Goal: Transaction & Acquisition: Register for event/course

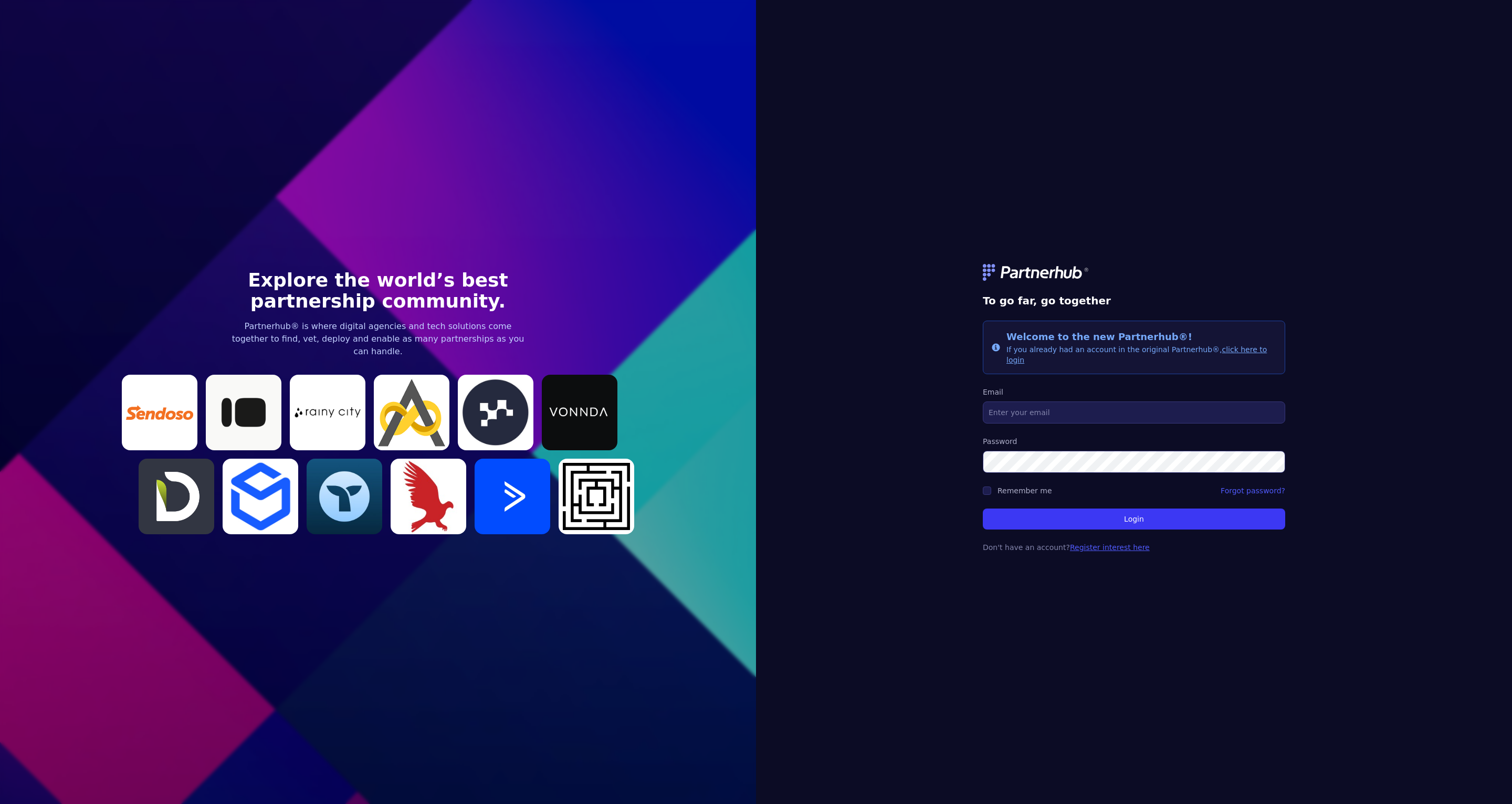
click at [1118, 546] on link "Register interest here" at bounding box center [1109, 548] width 80 height 9
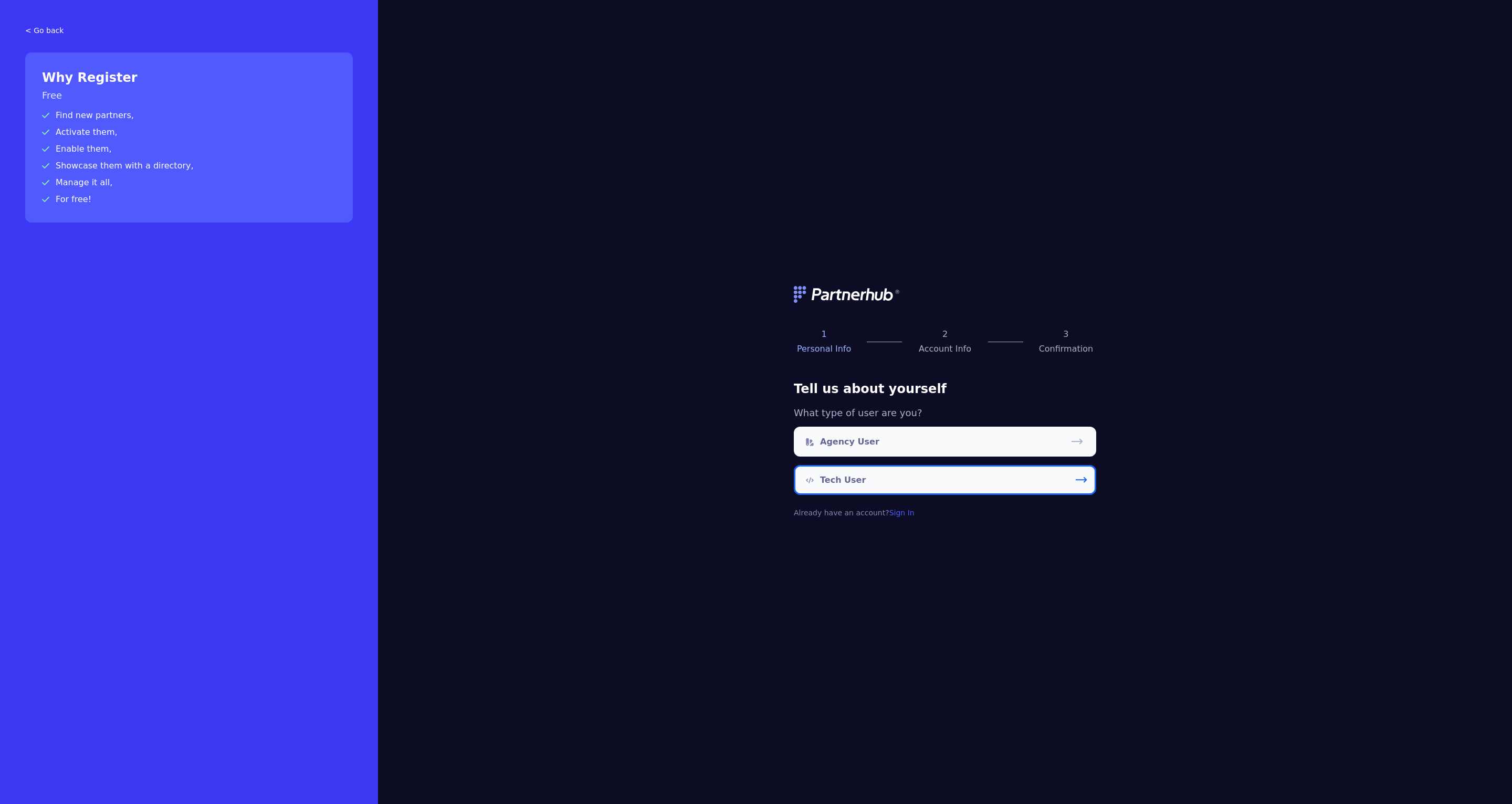
click at [957, 481] on link "Tech User" at bounding box center [945, 479] width 302 height 30
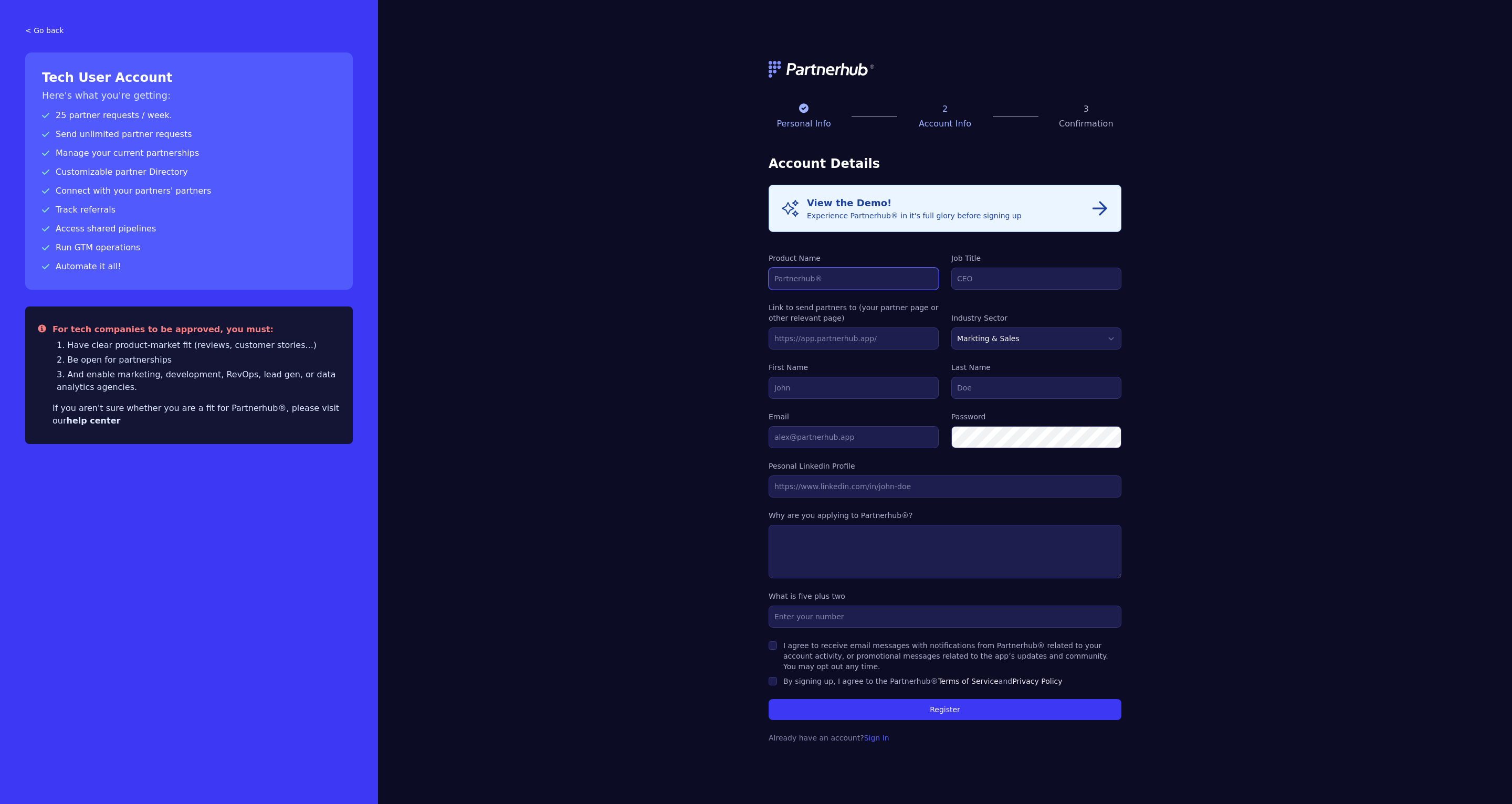
click at [817, 274] on input "Product Name" at bounding box center [853, 279] width 170 height 22
type input "ConvertFlow"
type input "CTO"
click at [825, 344] on input "text" at bounding box center [853, 339] width 170 height 22
paste input "https://pages.convertflow.com/partner-program"
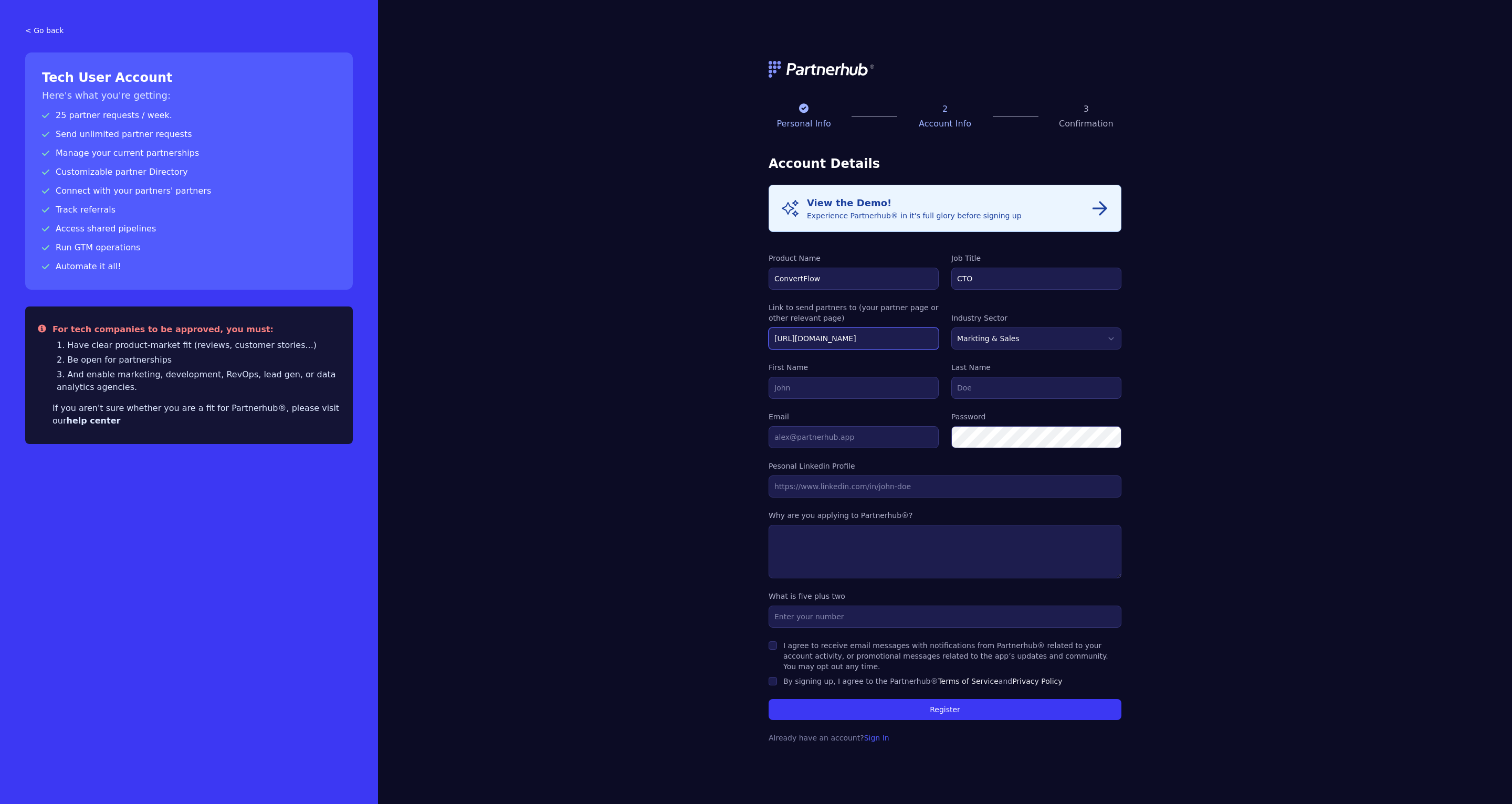
scroll to position [0, 3]
type input "https://pages.convertflow.com/partner-program"
click at [992, 339] on select "Markting & Sales HR Finance Health Non-Profit Government Real Estate Blockchain…" at bounding box center [1036, 339] width 170 height 22
click at [807, 382] on input "First Name" at bounding box center [853, 388] width 170 height 22
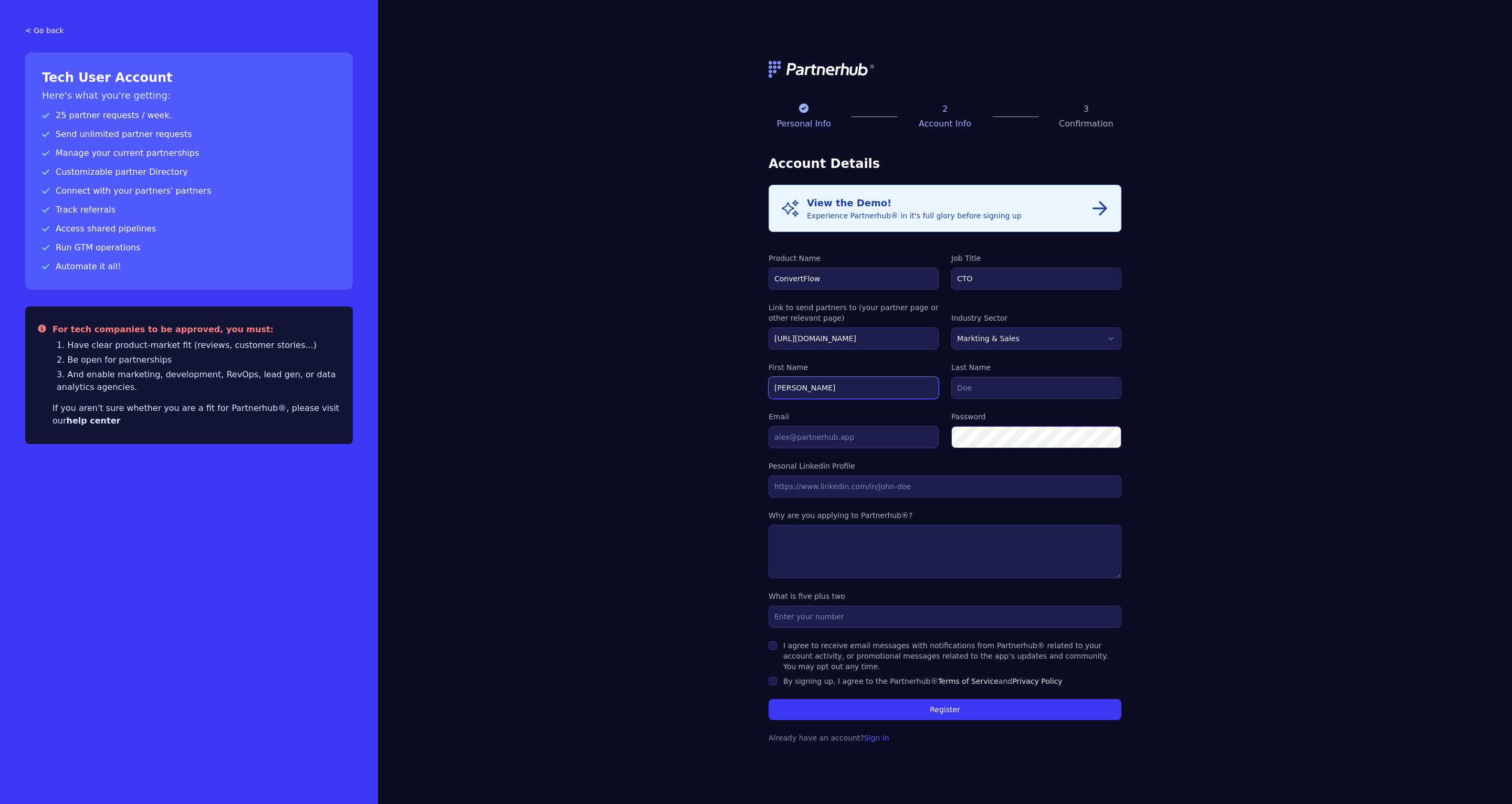
type input "Jonathan"
type input "Denney"
type input "[PERSON_NAME][EMAIL_ADDRESS][DOMAIN_NAME]"
paste input "https://www.linkedin.com/in/jonathanpdenney/"
type input "https://www.linkedin.com/in/jonathanpdenney/"
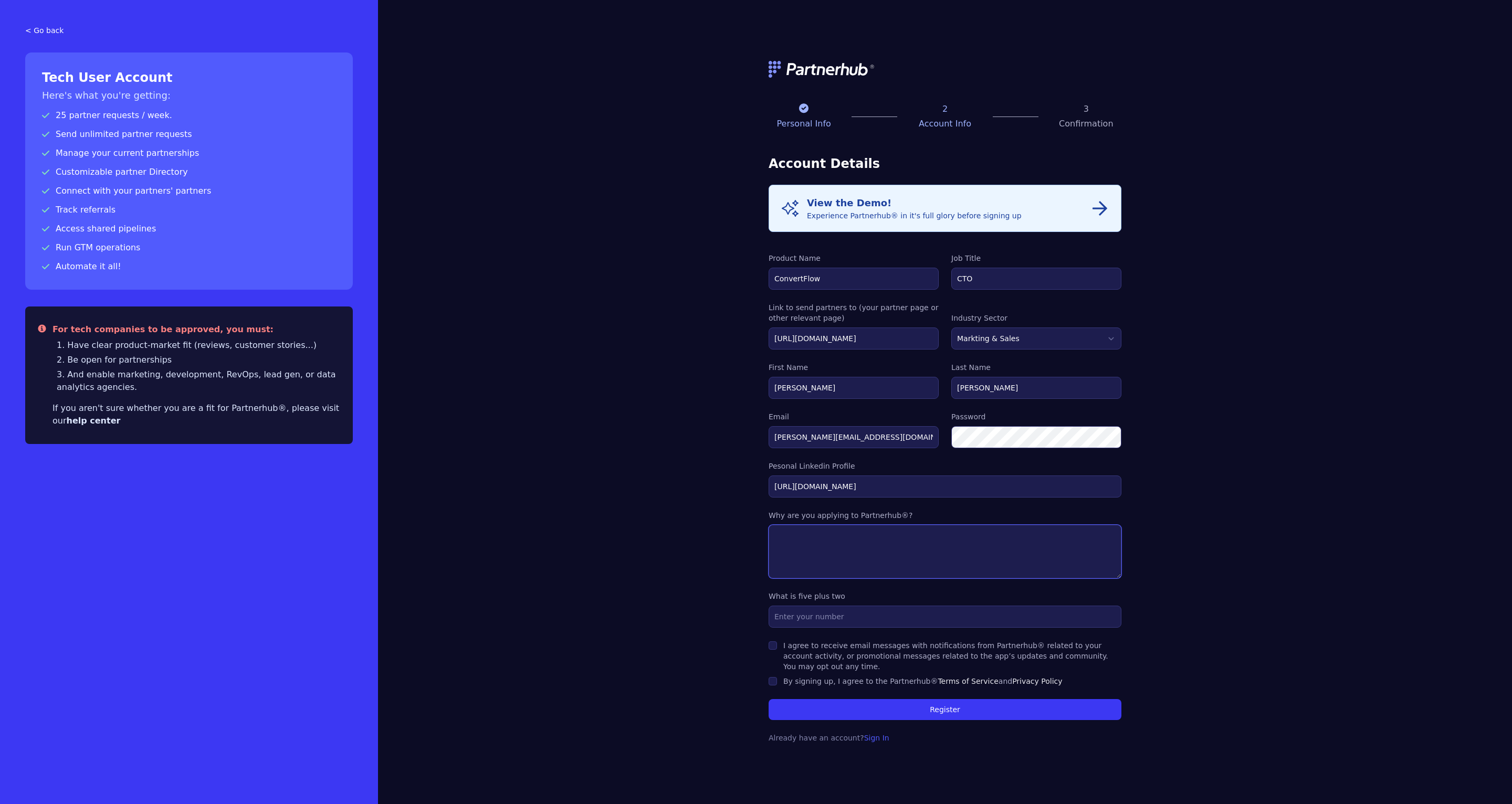
click at [830, 559] on textarea at bounding box center [944, 551] width 352 height 53
click at [809, 538] on textarea "Need to build ConvertFlow's" at bounding box center [944, 551] width 352 height 53
click at [815, 538] on textarea "Need a platform for ConvertFlow's partners to have a directory to" at bounding box center [944, 551] width 352 height 53
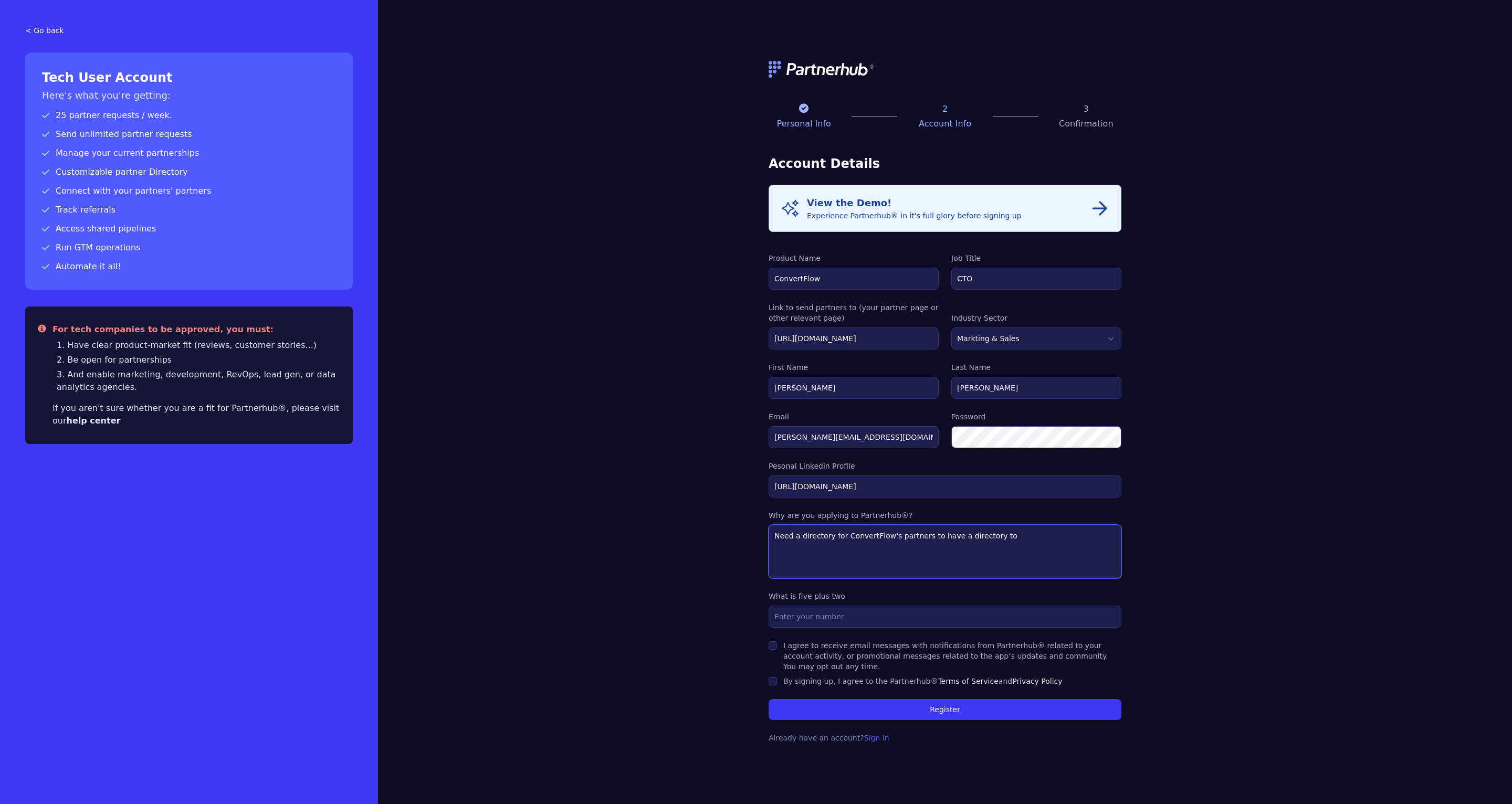
click at [938, 536] on textarea "Need a directory for ConvertFlow's partners to have a directory to" at bounding box center [944, 551] width 352 height 53
click at [929, 537] on textarea "Need a directory for ConvertFlow's partners to connect brands to them." at bounding box center [944, 551] width 352 height 53
click at [965, 534] on textarea "Need a directory for ConvertFlow's partners to connect brands to them." at bounding box center [944, 551] width 352 height 53
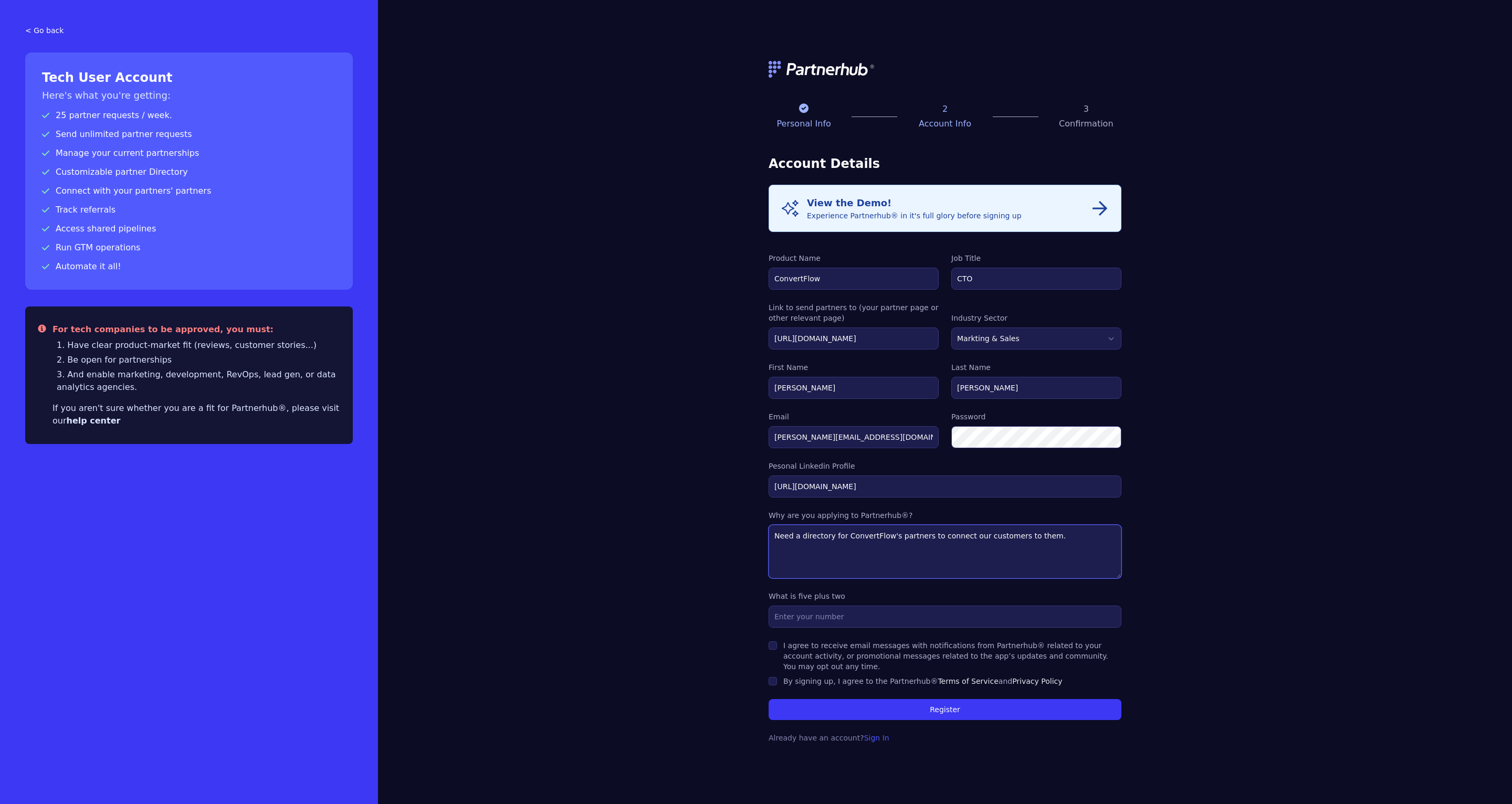
click at [1049, 536] on textarea "Need a directory for ConvertFlow's partners to connect our customers to them." at bounding box center [944, 551] width 352 height 53
click at [1033, 536] on textarea "Need a directory for ConvertFlow's partners to connect our customers to them." at bounding box center [944, 551] width 352 height 53
click at [907, 538] on textarea "Need a directory for ConvertFlow's partners to connect our customers to partner…" at bounding box center [944, 551] width 352 height 53
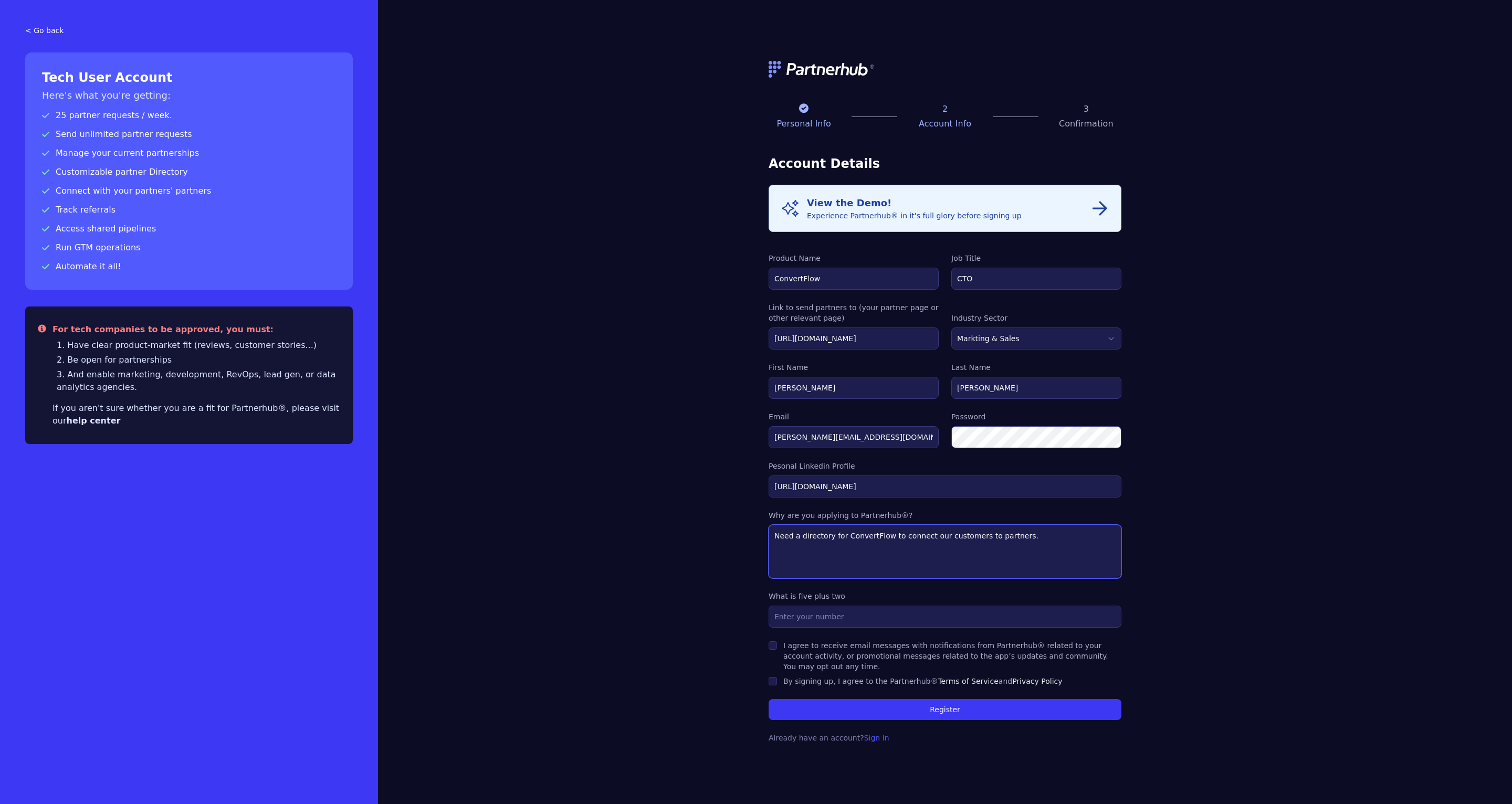
click at [947, 543] on textarea "Need a directory for ConvertFlow to connect our customers to partners." at bounding box center [944, 551] width 352 height 53
click at [797, 536] on textarea "Need a directory for ConvertFlow to connect our customers to partners." at bounding box center [944, 551] width 352 height 53
click at [797, 536] on textarea "Need a partner directory for ConvertFlow to connect our customers to partners." at bounding box center [944, 551] width 352 height 53
click at [947, 541] on textarea "Need an agency partner directory for ConvertFlow to connect our customers to pa…" at bounding box center [944, 551] width 352 height 53
click at [1005, 544] on textarea "Need an agency partner directory for ConvertFlow to connect our customers to pa…" at bounding box center [944, 551] width 352 height 53
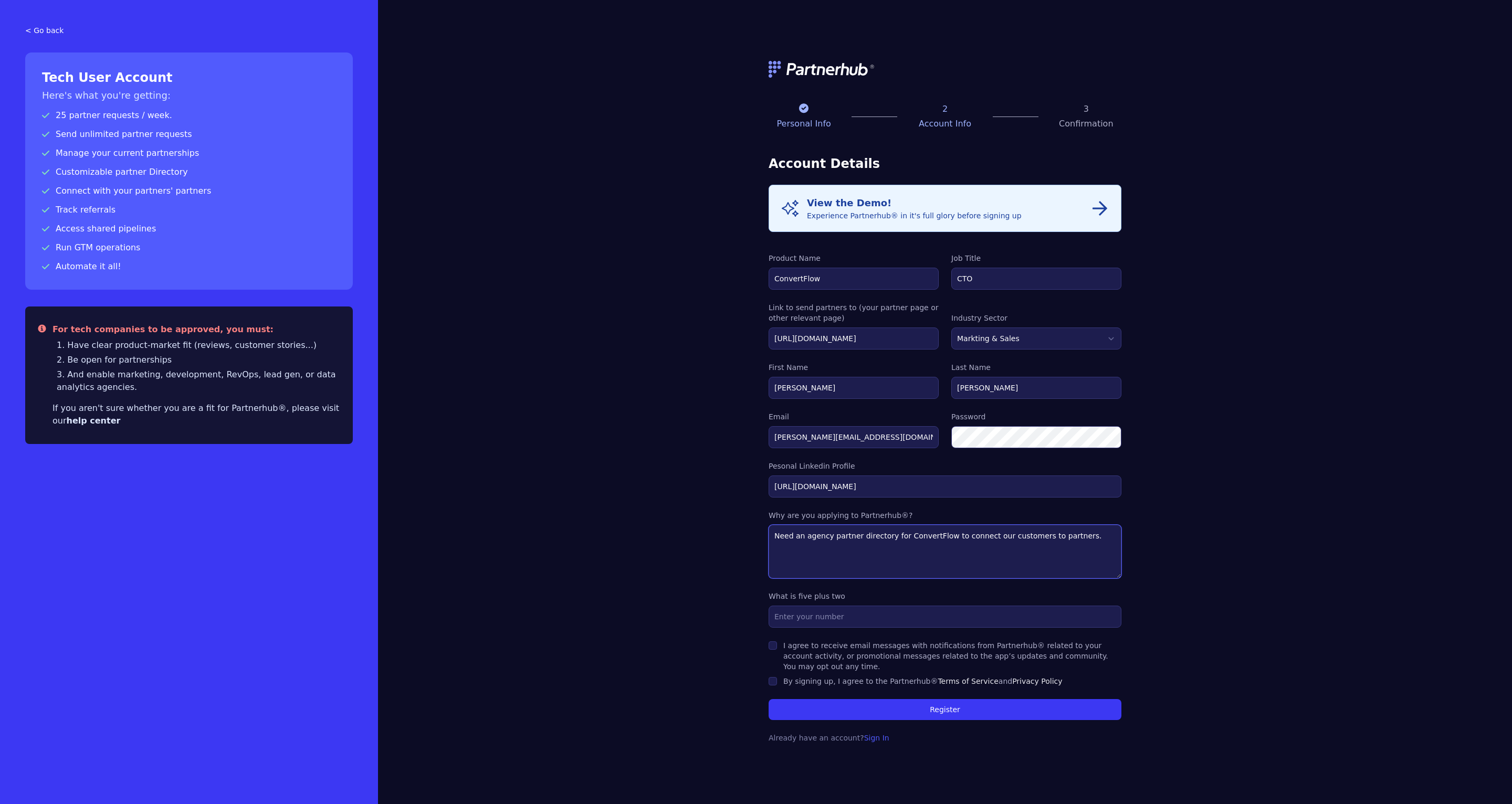
click at [1006, 544] on textarea "Need an agency partner directory for ConvertFlow to connect our customers to pa…" at bounding box center [944, 551] width 352 height 53
type textarea "Need an agency partner directory for ConvertFlow to connect our customers to pa…"
click at [920, 607] on input "text" at bounding box center [944, 616] width 352 height 22
type input "7"
click at [862, 649] on label "I agree to receive email messages with notifications from Partnerhub® related t…" at bounding box center [945, 656] width 325 height 29
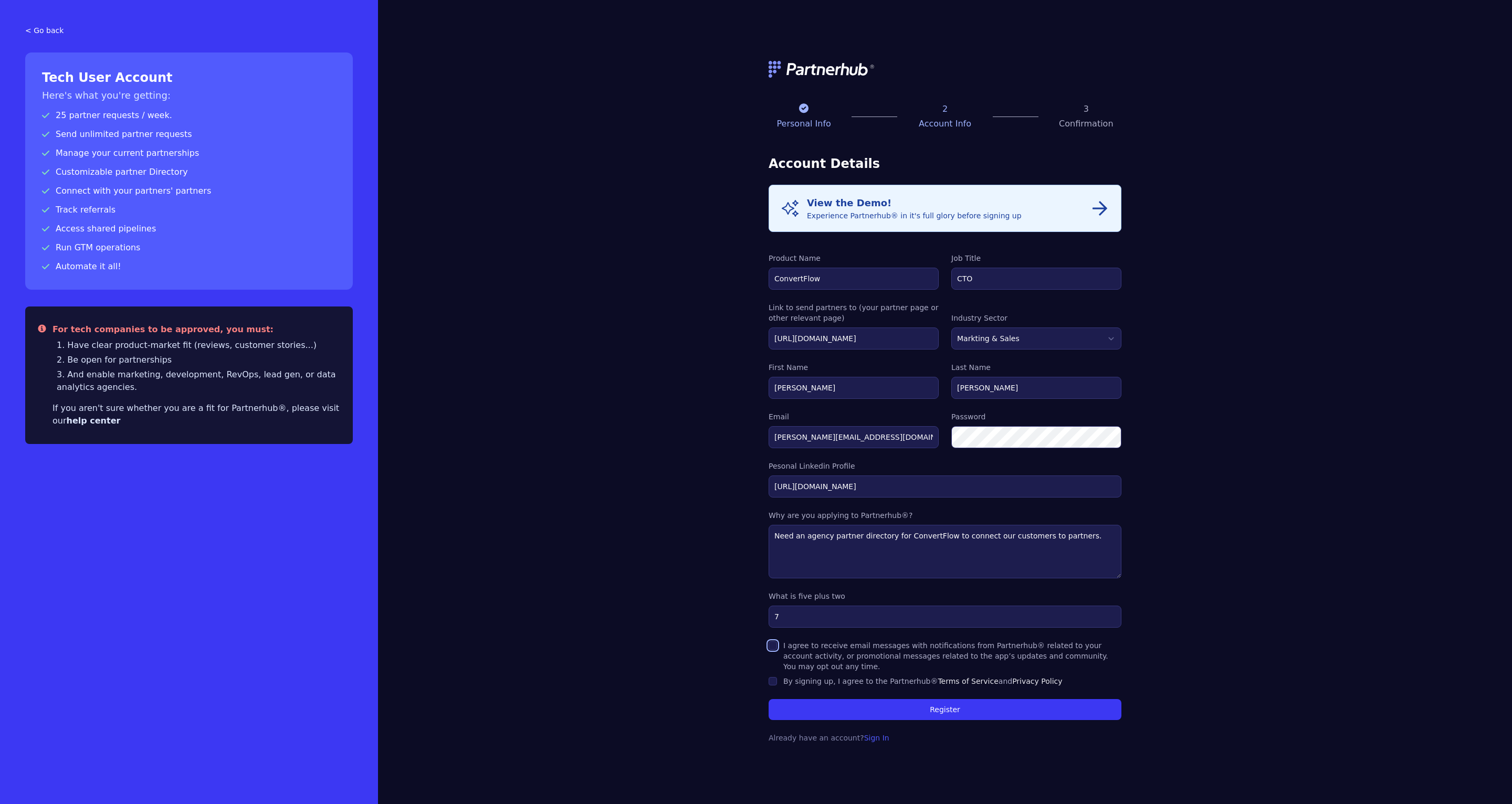
click at [777, 649] on input "I agree to receive email messages with notifications from Partnerhub® related t…" at bounding box center [773, 646] width 9 height 9
checkbox input "true"
click at [836, 683] on label "By signing up, I agree to the Partnerhub® Terms of Service and Privacy Policy" at bounding box center [922, 681] width 279 height 9
click at [777, 683] on input "By signing up, I agree to the Partnerhub® Terms of Service and Privacy Policy" at bounding box center [773, 681] width 9 height 9
checkbox input "true"
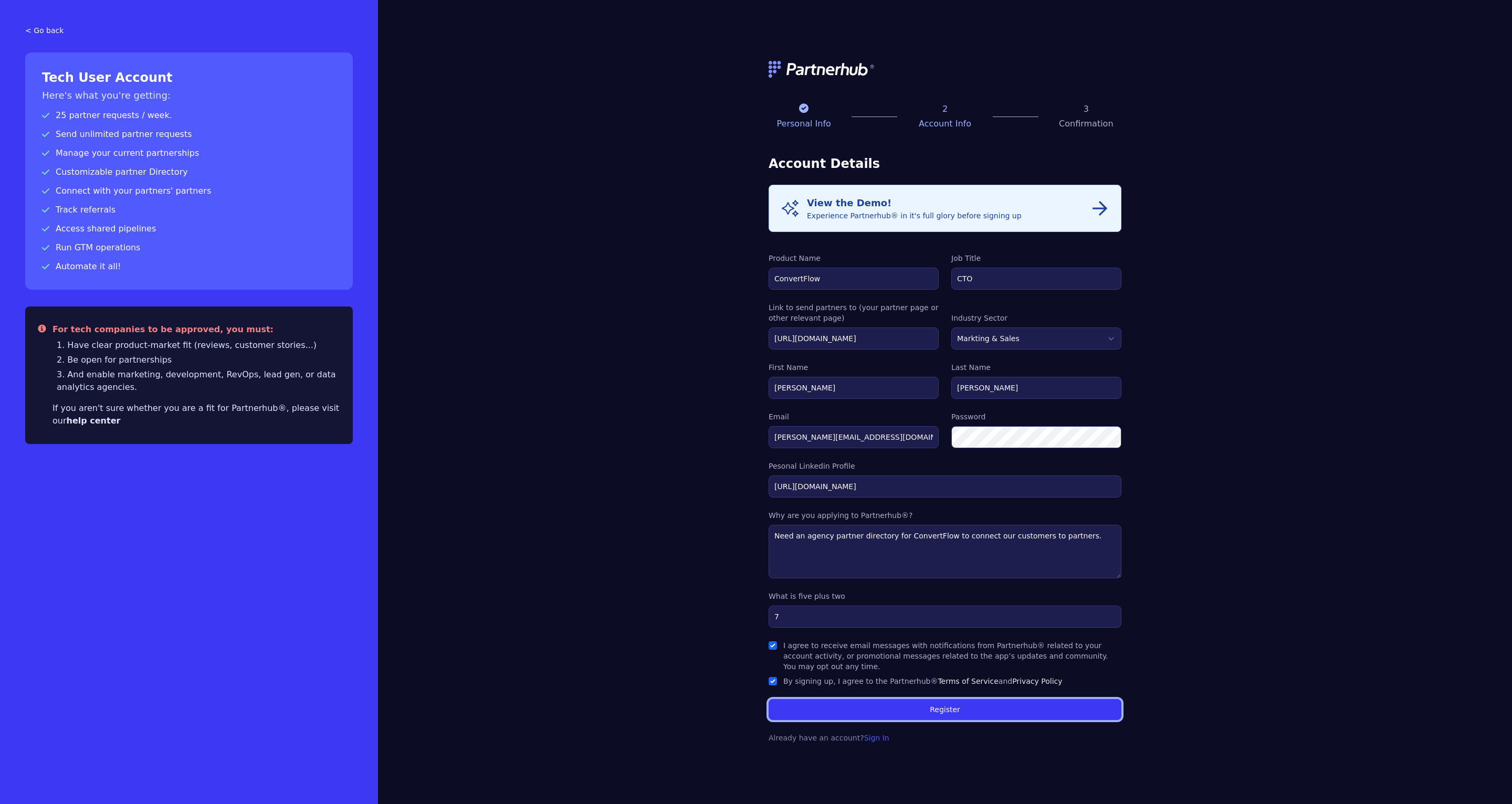
click at [860, 703] on button "Register" at bounding box center [944, 709] width 352 height 21
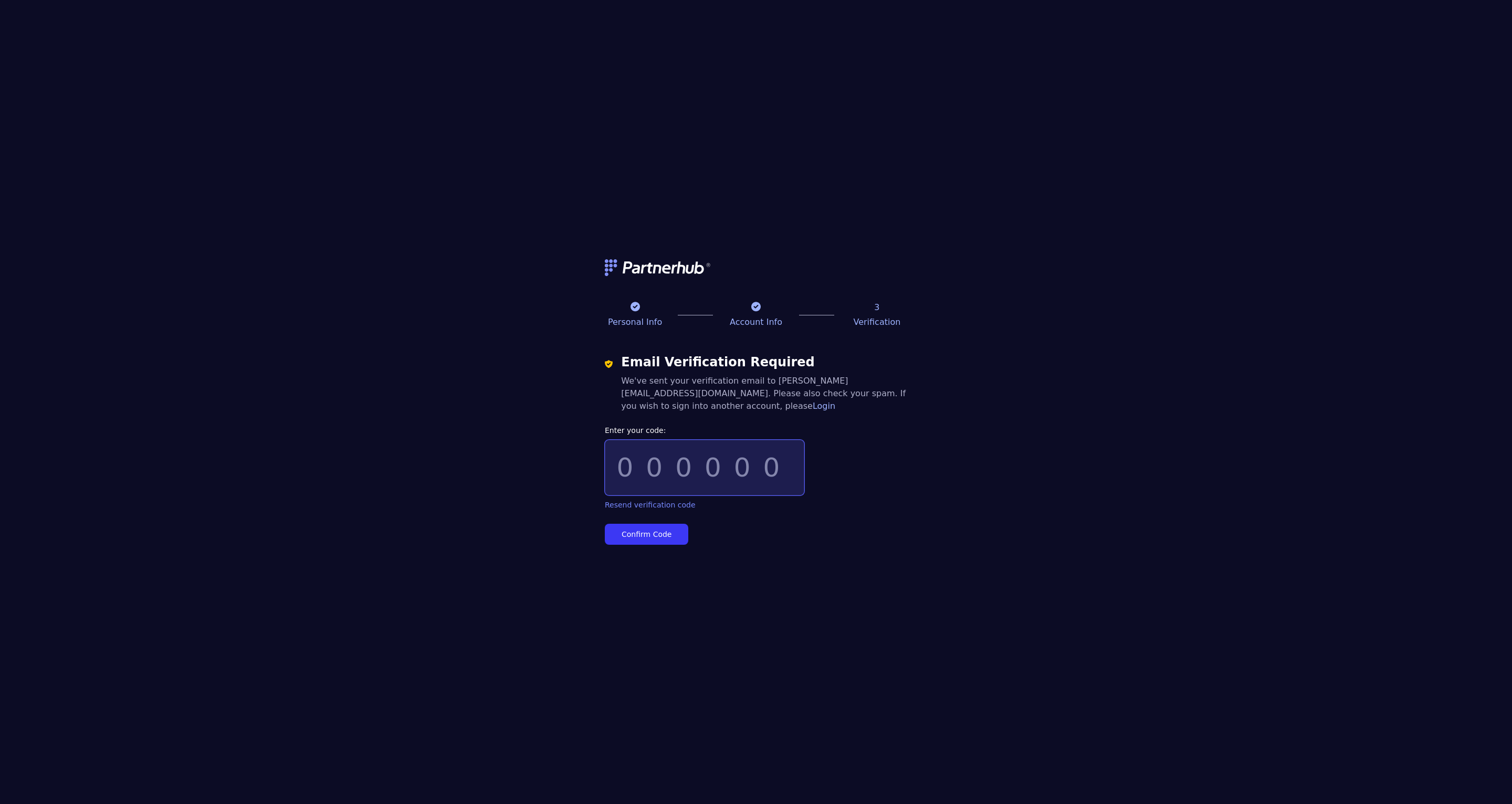
click at [628, 468] on input "Enter your code:" at bounding box center [704, 468] width 199 height 55
paste input "163584"
type input "163584"
click at [633, 540] on button "Confirm Code" at bounding box center [647, 534] width 83 height 21
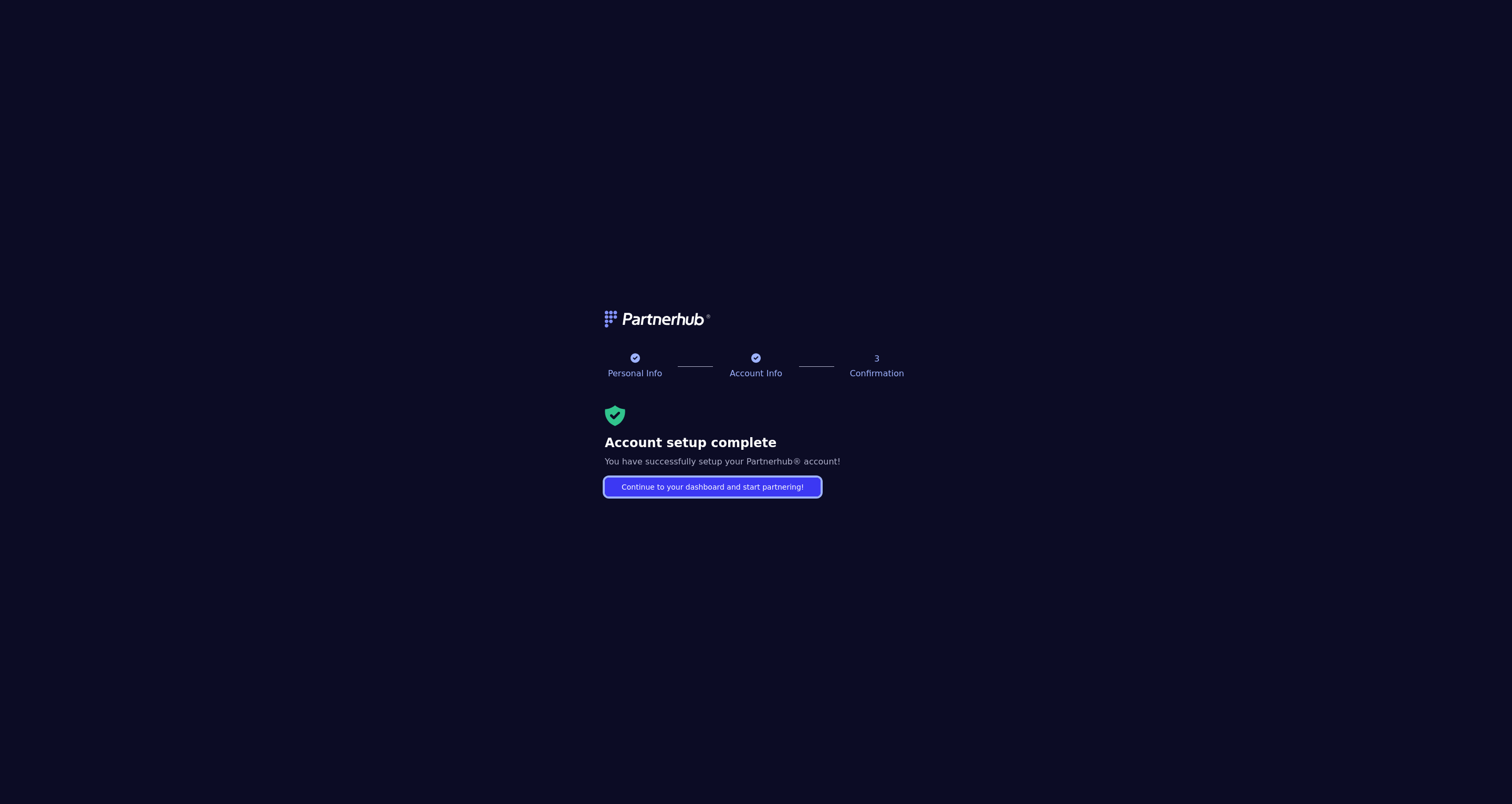
click at [733, 486] on link "Continue to your dashboard and start partnering!" at bounding box center [713, 487] width 216 height 19
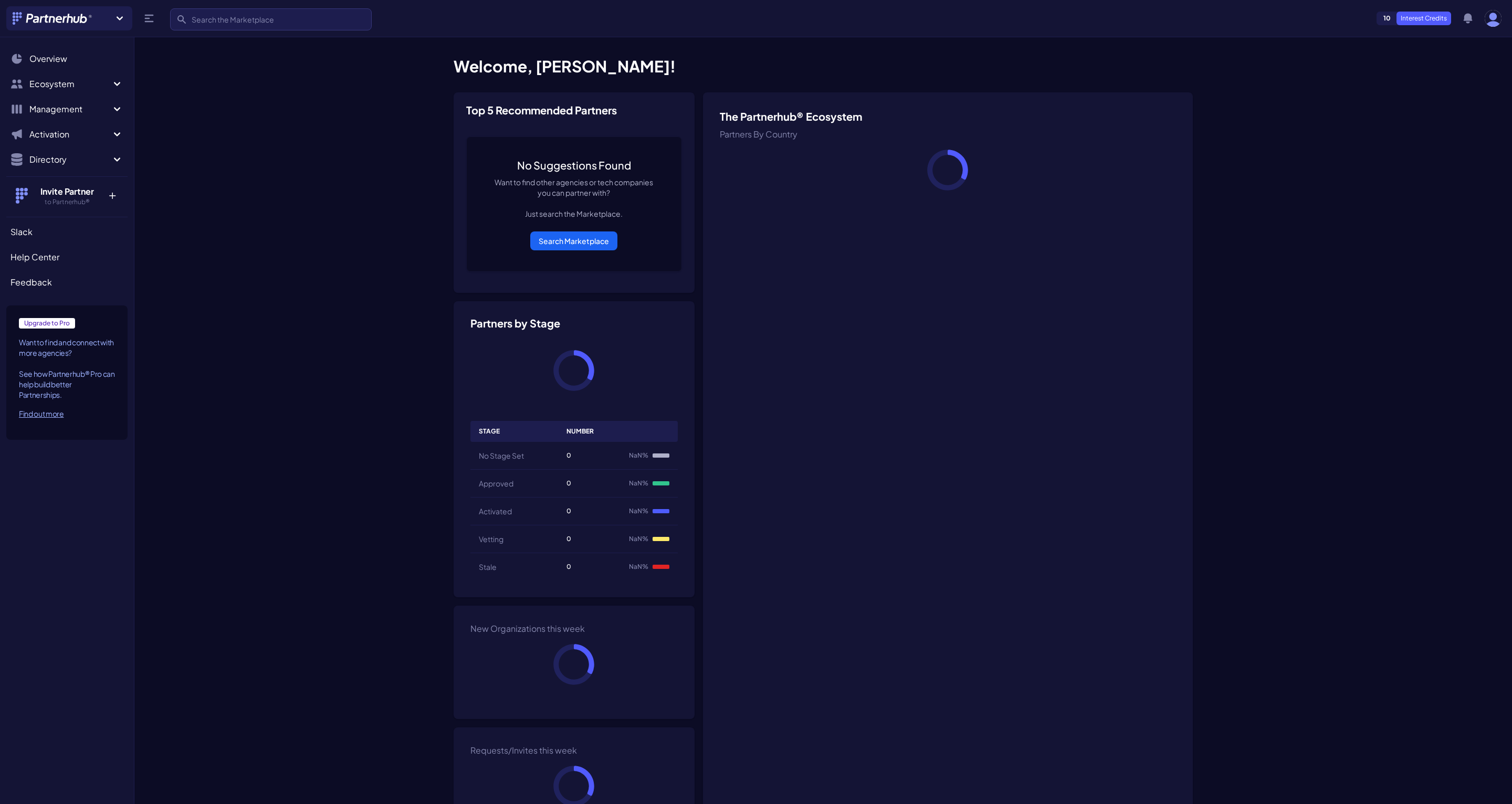
click at [1280, 242] on section "Welcome, [PERSON_NAME]! The Partnerhub® Ecosystem Partners By Country Top 5 Rec…" at bounding box center [823, 527] width 1378 height 966
